Goal: Check status: Check status

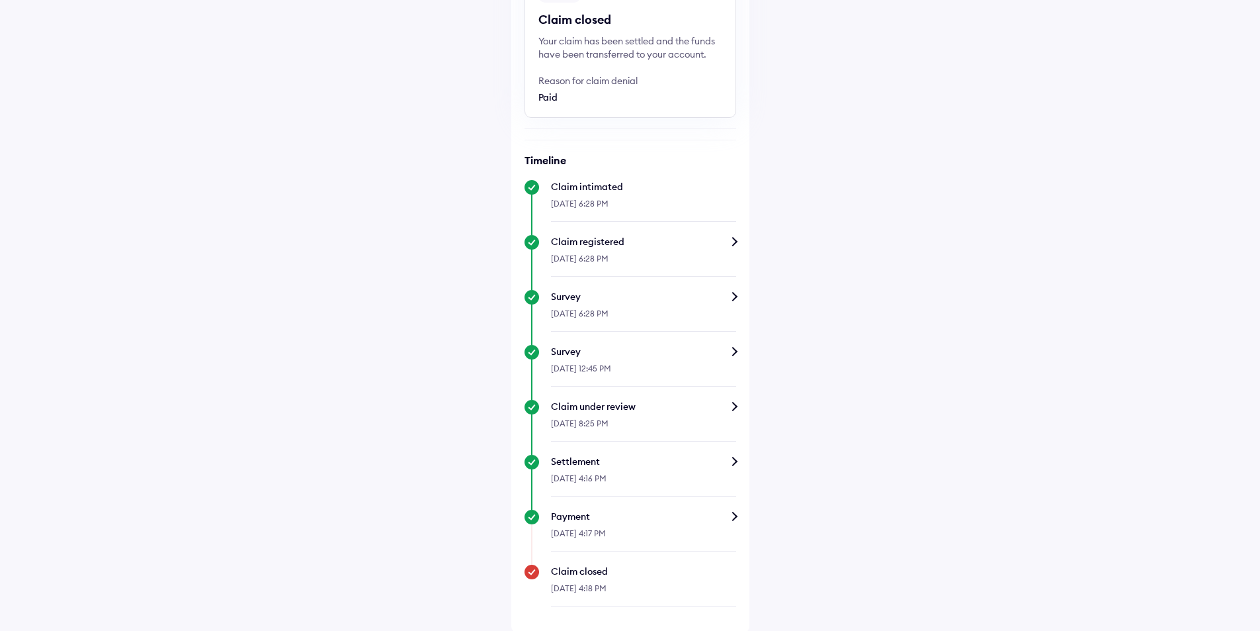
scroll to position [158, 0]
click at [731, 460] on div "Settlement" at bounding box center [643, 459] width 185 height 13
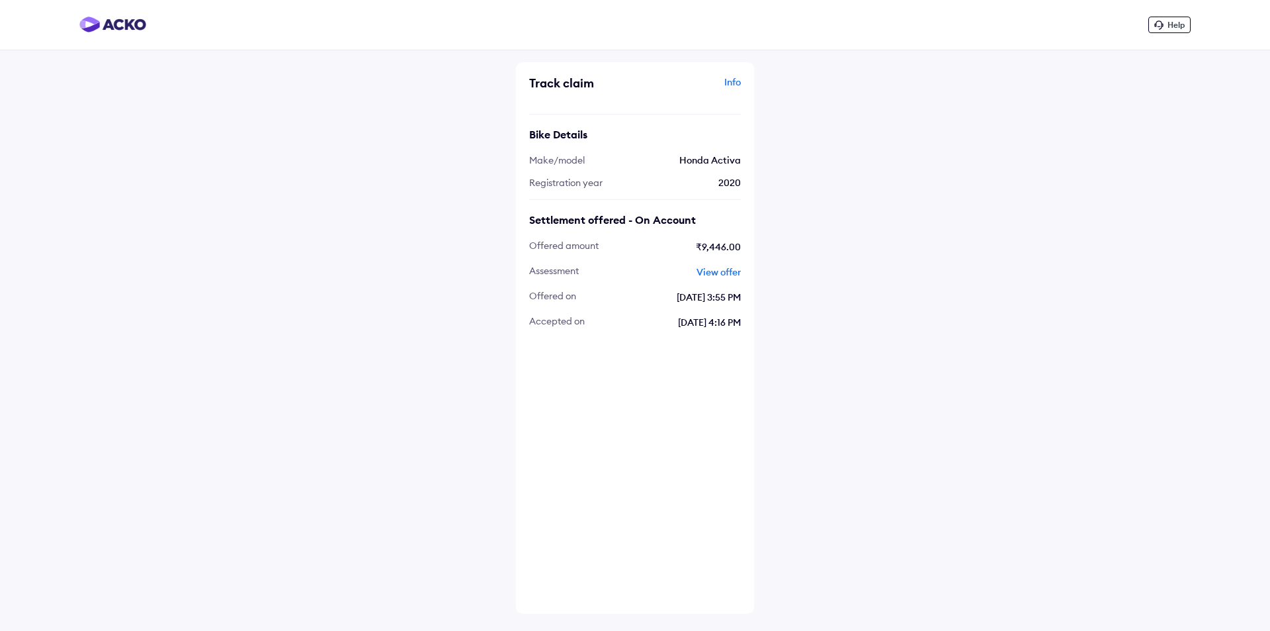
click at [701, 273] on link "View offer" at bounding box center [719, 272] width 44 height 12
click at [707, 273] on link "View offer" at bounding box center [719, 272] width 44 height 12
click at [564, 273] on span "assessment" at bounding box center [554, 272] width 50 height 15
copy span "assessment"
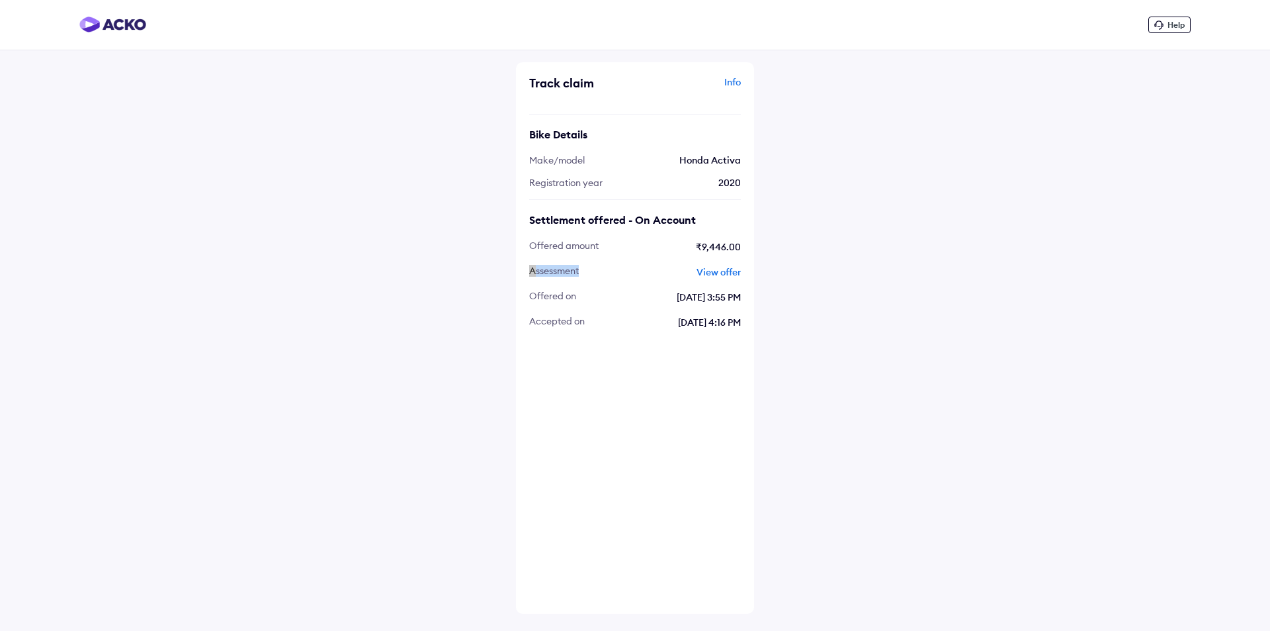
click at [101, 22] on img at bounding box center [112, 25] width 67 height 16
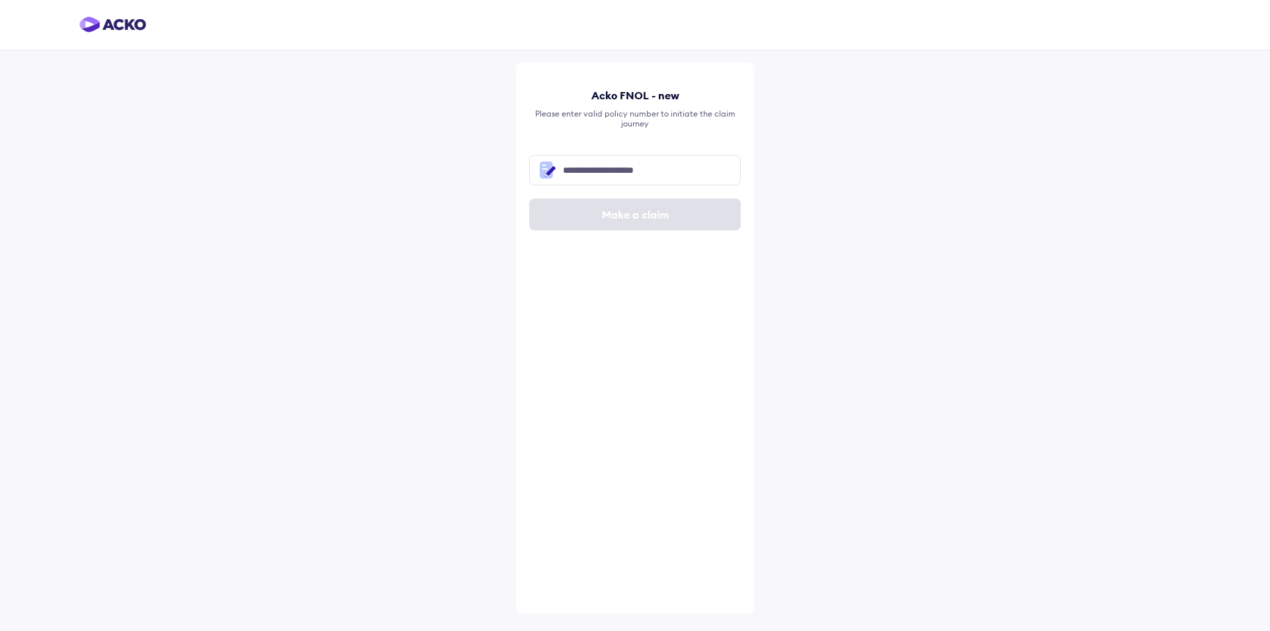
click at [112, 22] on img at bounding box center [112, 25] width 67 height 16
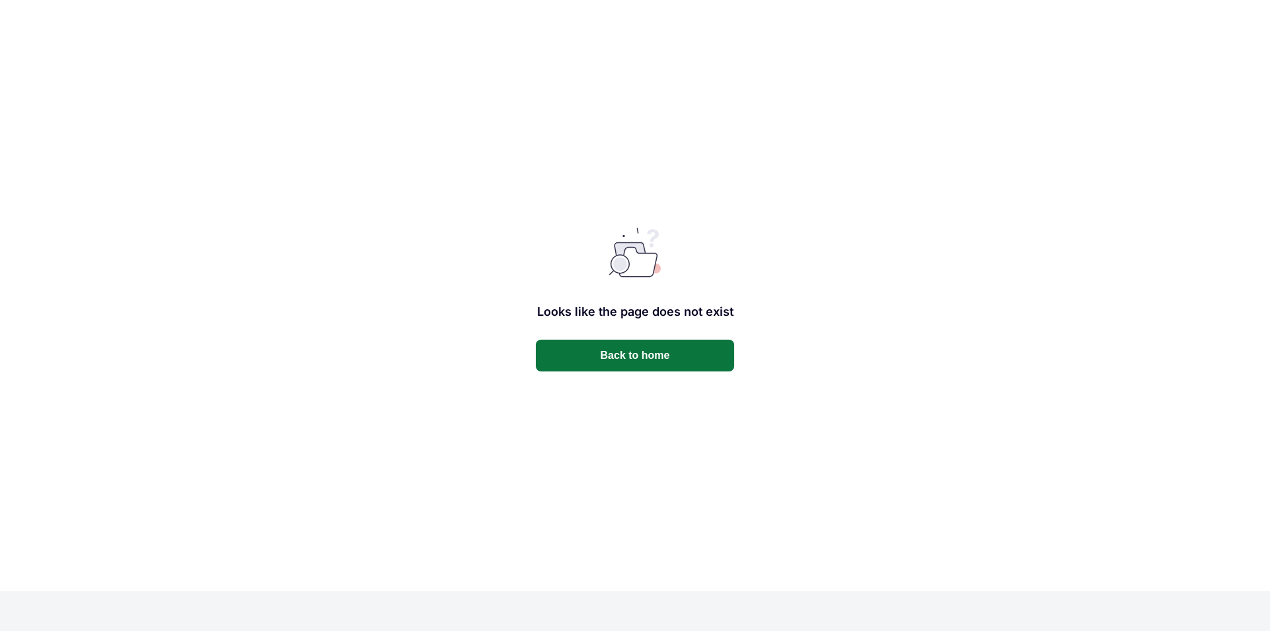
click at [615, 347] on button "Back to home" at bounding box center [635, 355] width 198 height 32
click at [637, 361] on button "Back to home" at bounding box center [635, 355] width 198 height 32
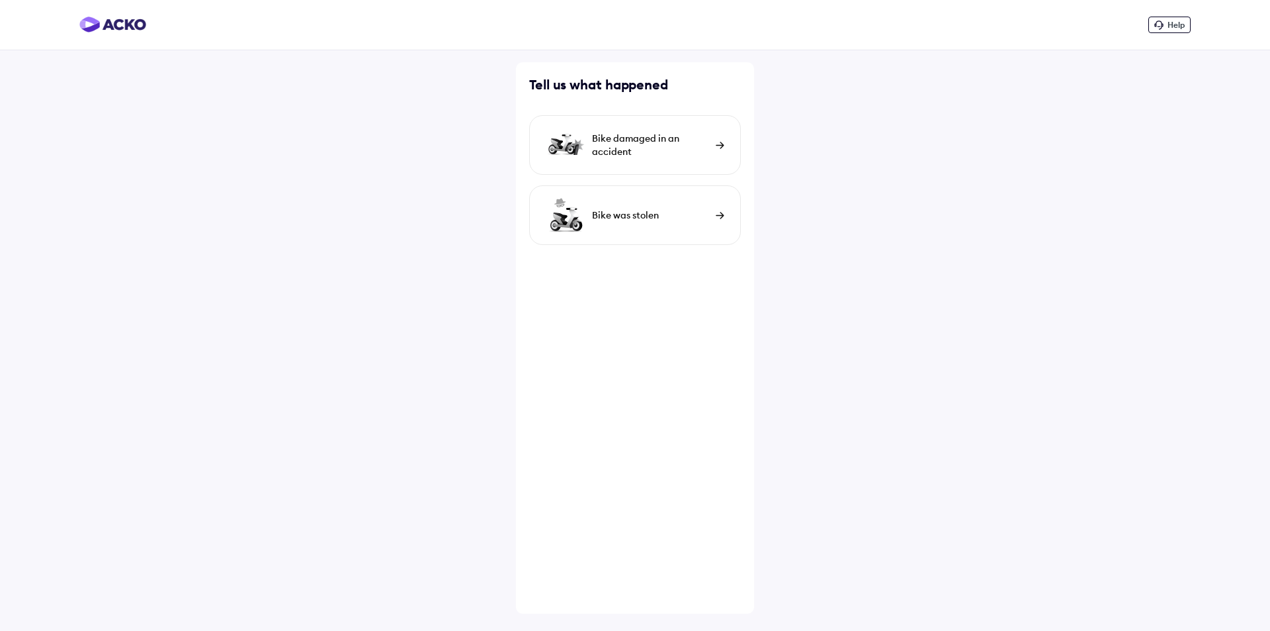
click at [679, 136] on div "Bike damaged in an accident" at bounding box center [650, 145] width 117 height 26
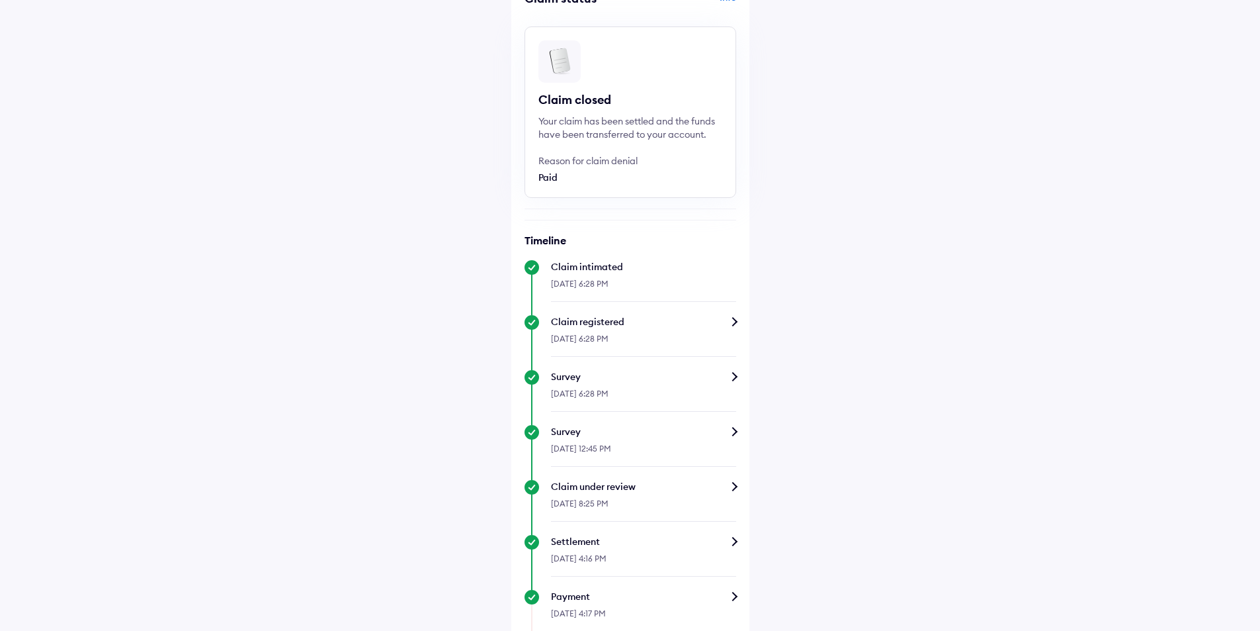
scroll to position [158, 0]
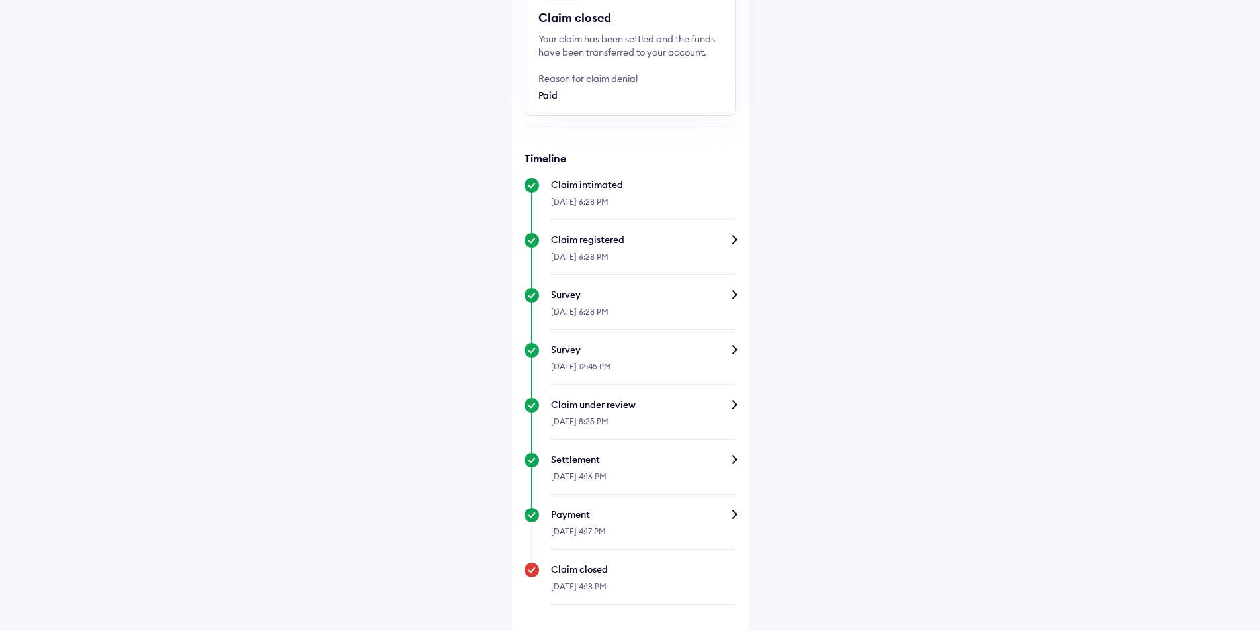
click at [736, 514] on div "Payment" at bounding box center [643, 513] width 185 height 13
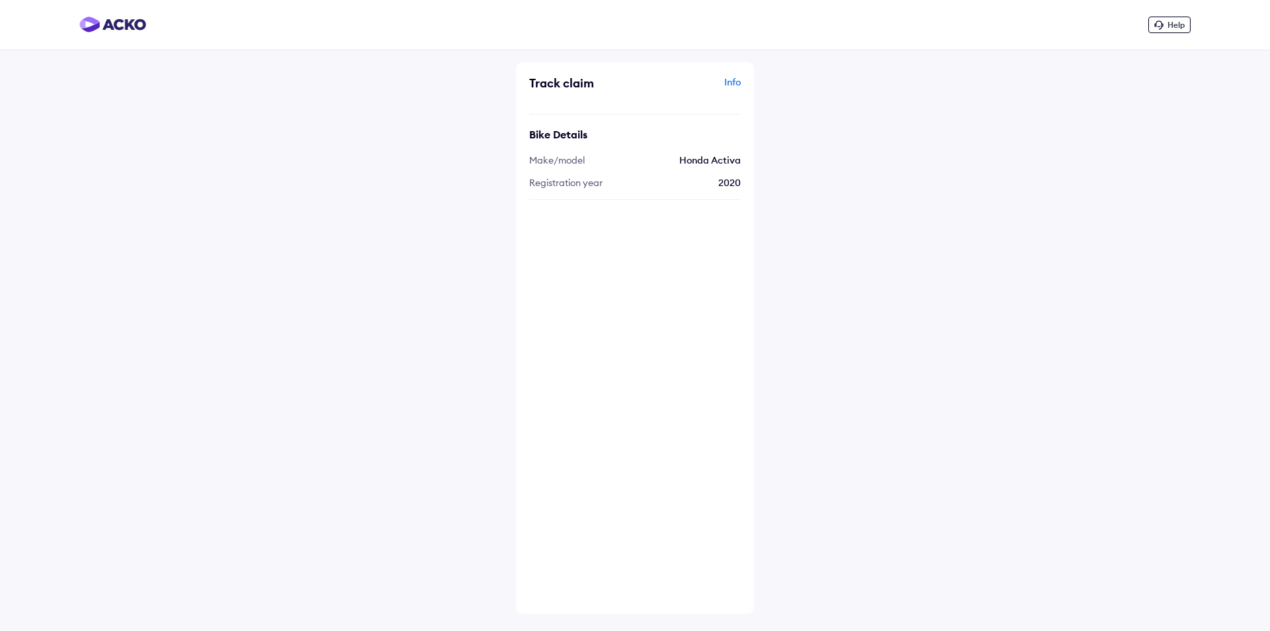
click at [734, 78] on div "Info" at bounding box center [689, 87] width 103 height 25
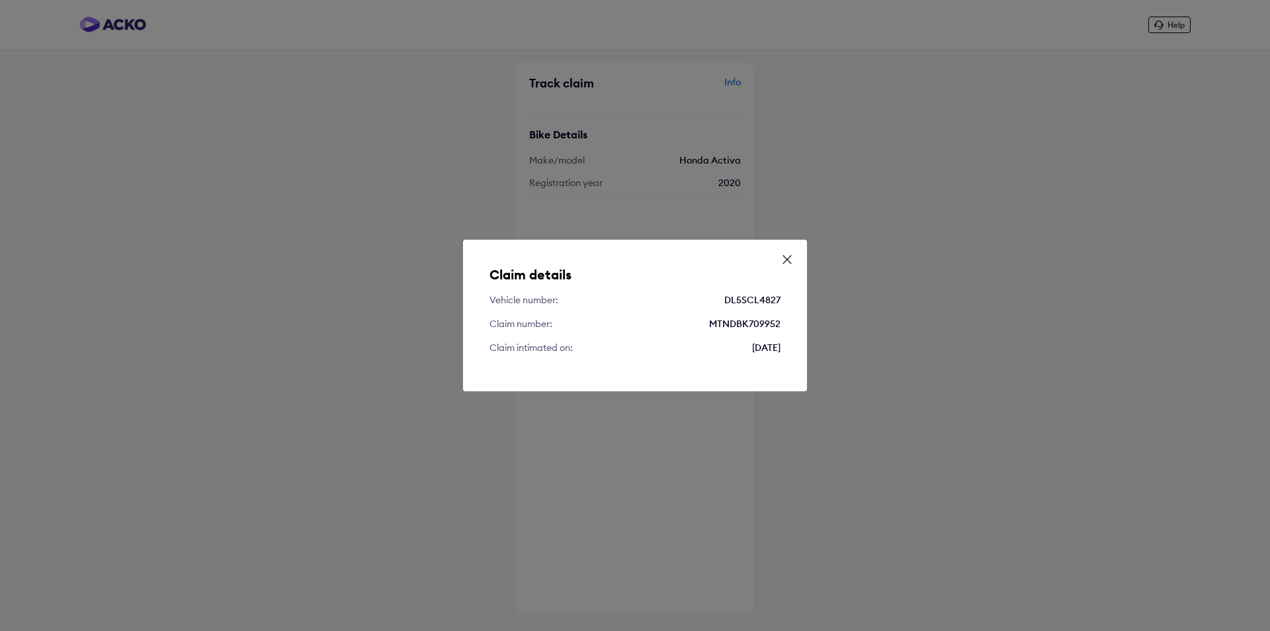
click at [786, 255] on icon at bounding box center [787, 259] width 13 height 13
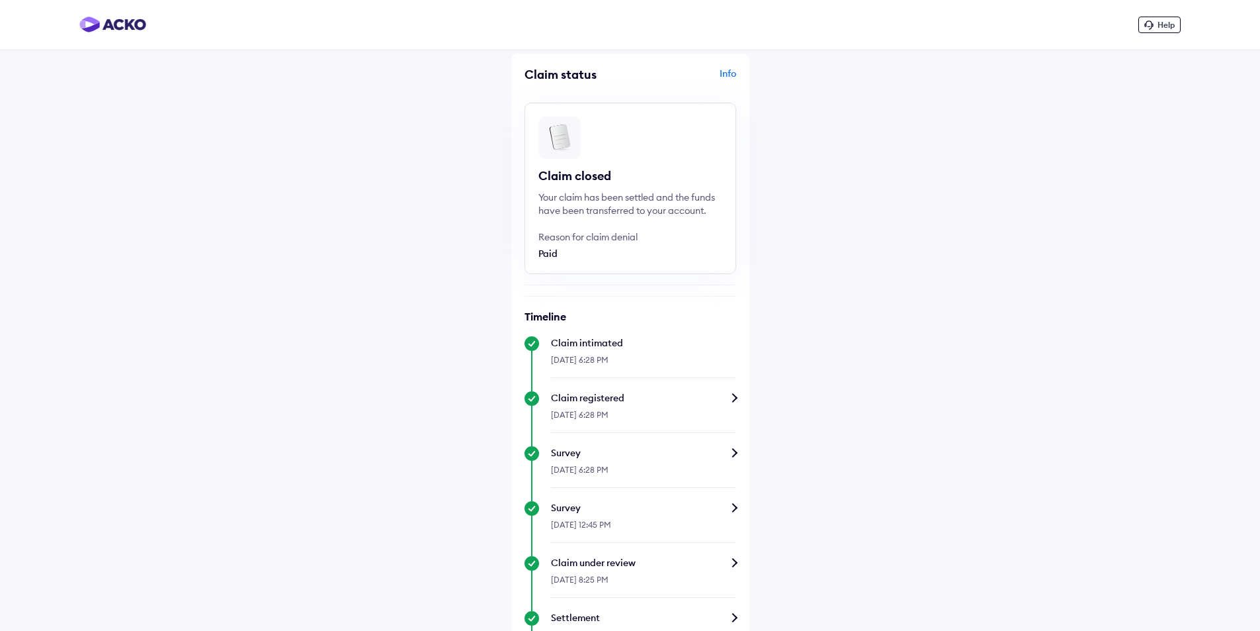
click at [579, 190] on div "Claim closed Your claim has been settled and the funds have been transferred to…" at bounding box center [631, 188] width 212 height 171
click at [566, 253] on div "Paid" at bounding box center [612, 253] width 146 height 13
click at [549, 254] on div "Paid" at bounding box center [612, 253] width 146 height 13
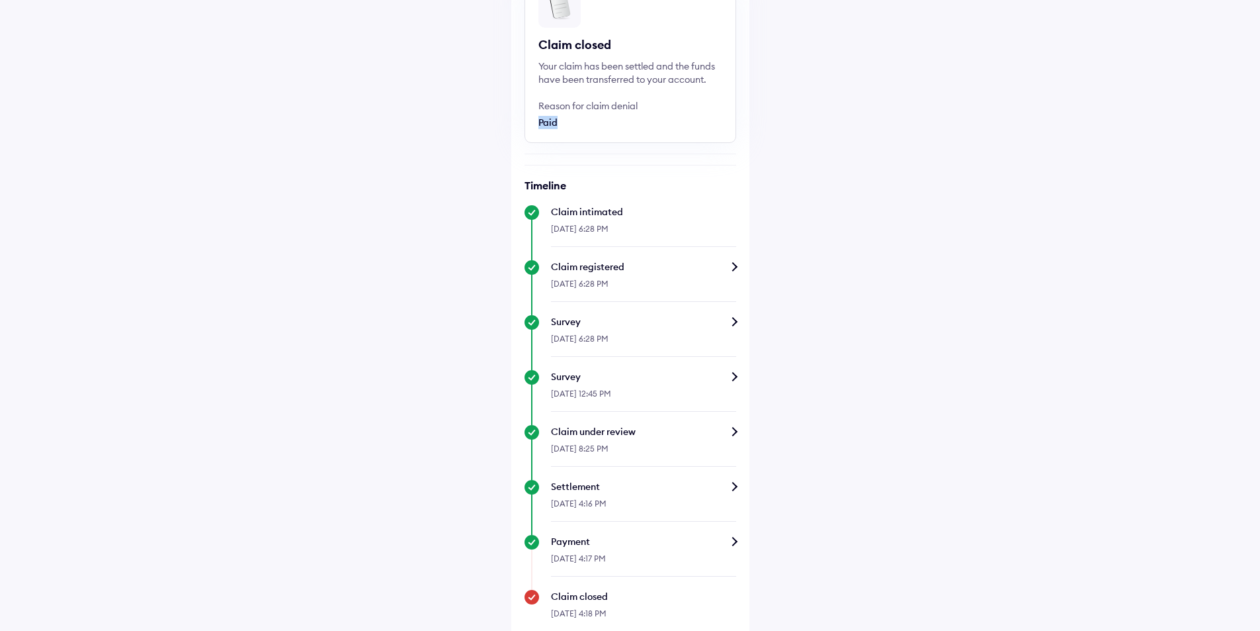
scroll to position [132, 0]
click at [565, 208] on div "Claim intimated" at bounding box center [643, 210] width 185 height 13
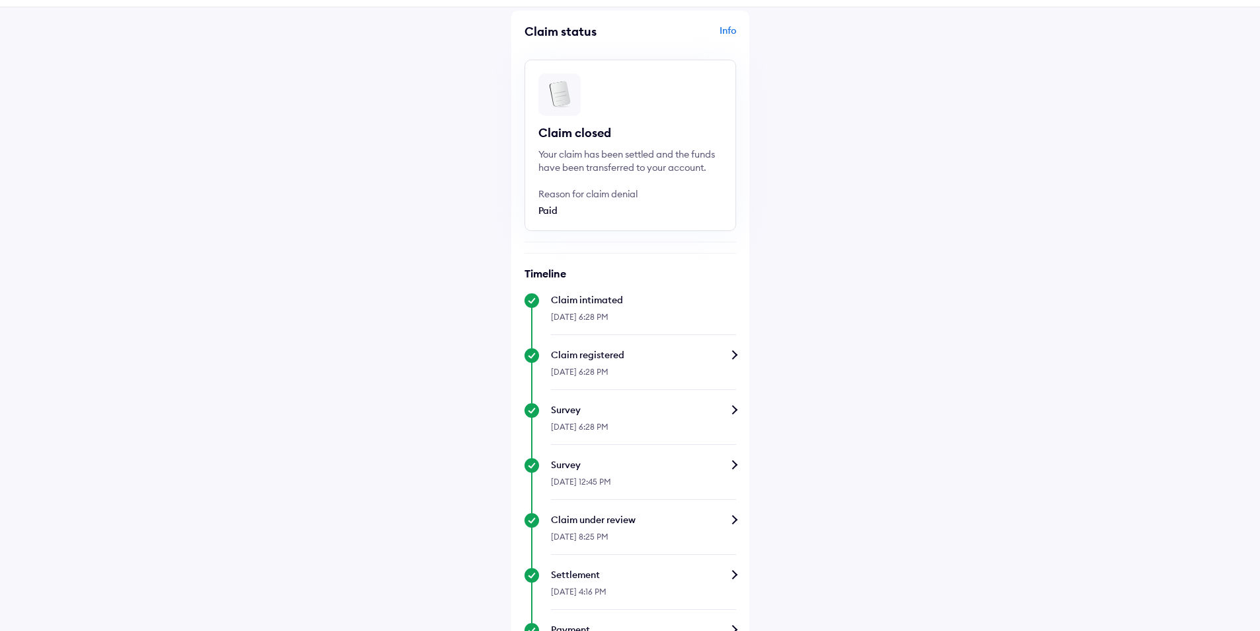
scroll to position [66, 0]
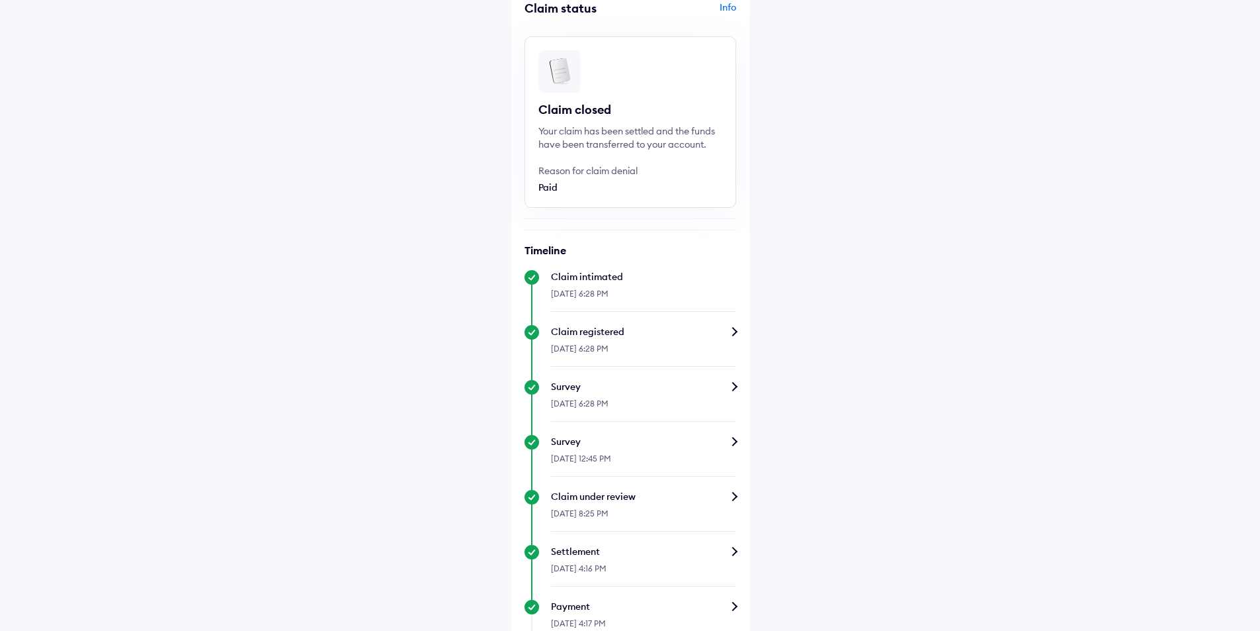
click at [736, 496] on div "Claim under review" at bounding box center [643, 496] width 185 height 13
